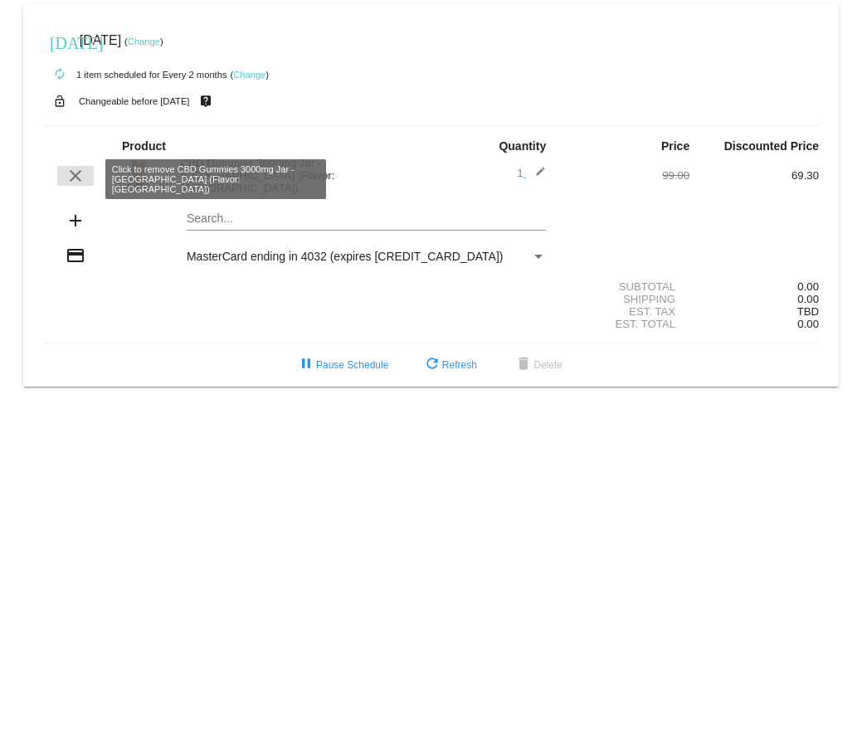
click at [76, 173] on mat-icon "clear" at bounding box center [76, 176] width 20 height 20
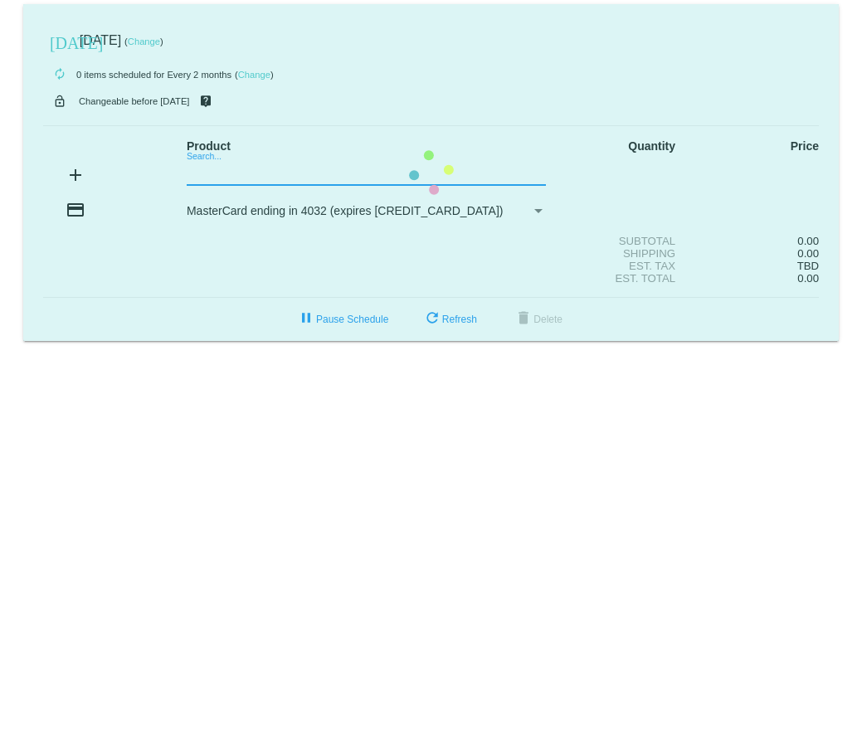
click at [207, 174] on mat-card "[DATE] [DATE] ( Change ) autorenew 0 items scheduled for Every 2 months ( Chang…" at bounding box center [431, 172] width 816 height 337
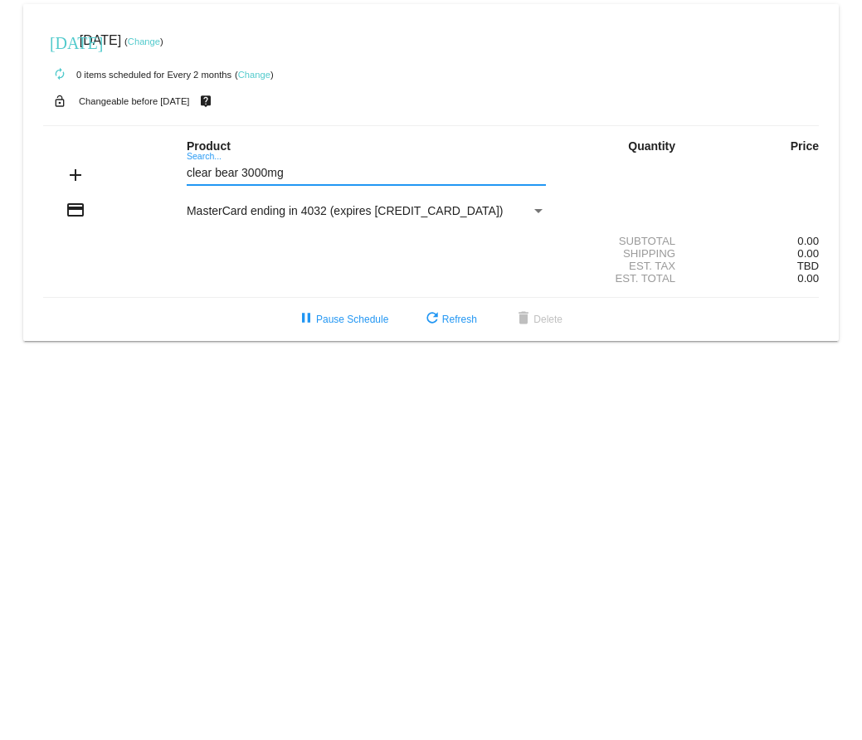
type input "clear bear 3000mg"
click at [209, 174] on input "clear bear 3000mg" at bounding box center [366, 173] width 359 height 13
click at [305, 176] on input "clear bear 3000mg" at bounding box center [366, 173] width 359 height 13
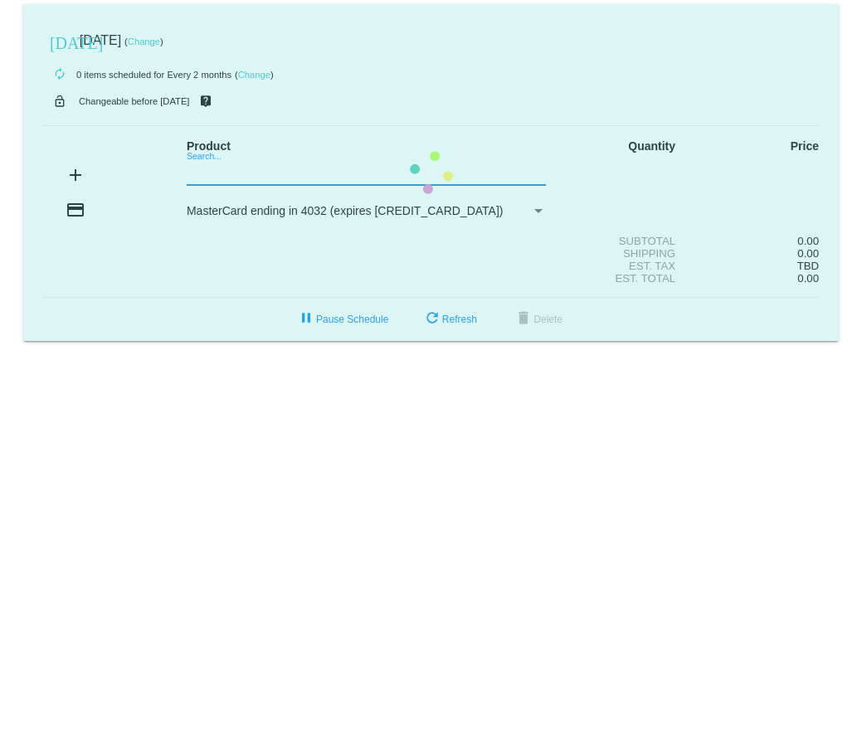
click at [202, 175] on mat-card "[DATE] [DATE] ( Change ) autorenew 0 items scheduled for Every 2 months ( Chang…" at bounding box center [431, 172] width 816 height 337
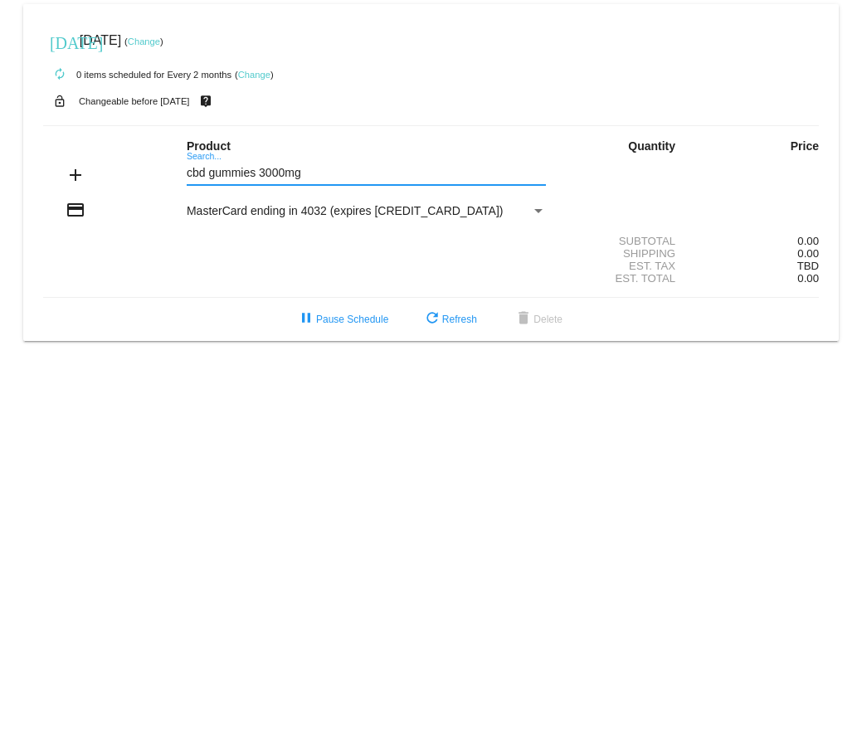
type input "cbd gummies 3000mg"
click at [257, 78] on link "Change" at bounding box center [254, 75] width 32 height 10
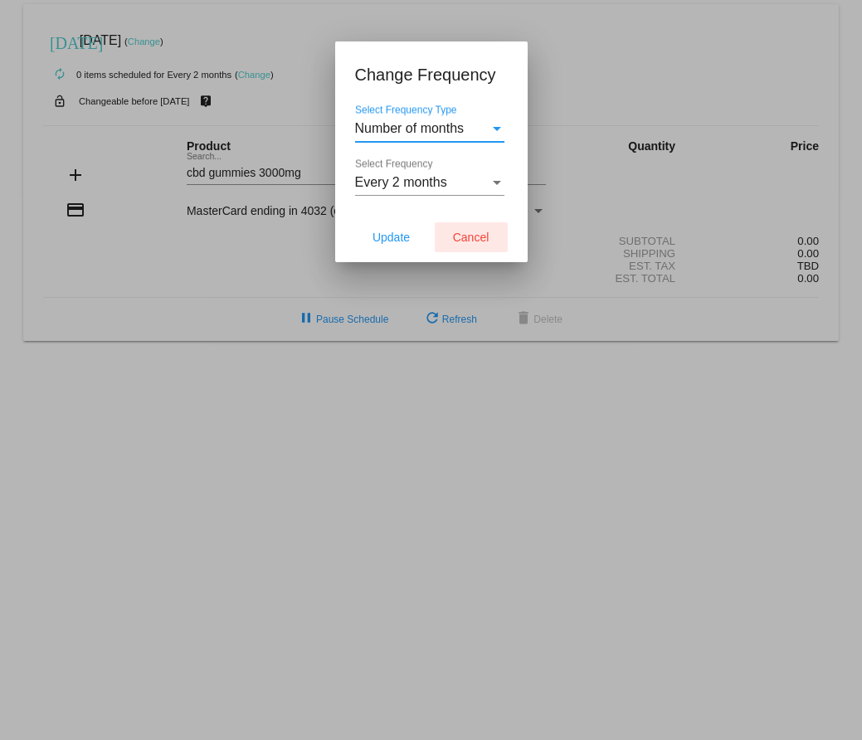
click at [485, 233] on span "Cancel" at bounding box center [471, 237] width 37 height 13
